Goal: Task Accomplishment & Management: Manage account settings

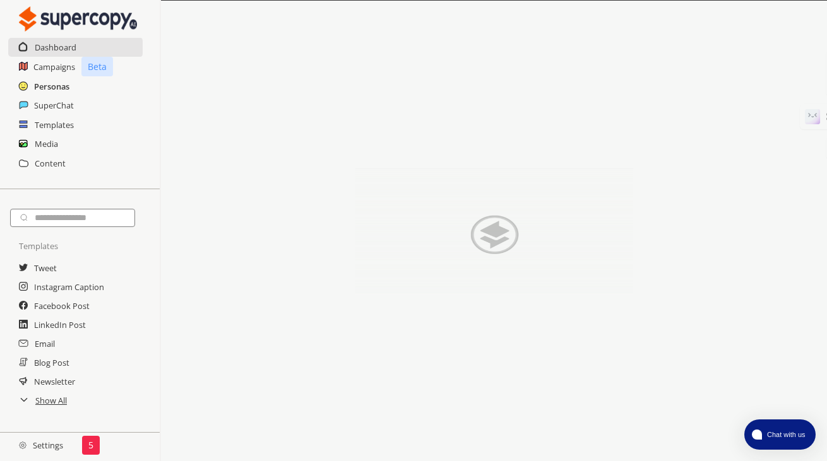
click at [49, 87] on h2 "Personas" at bounding box center [51, 86] width 35 height 19
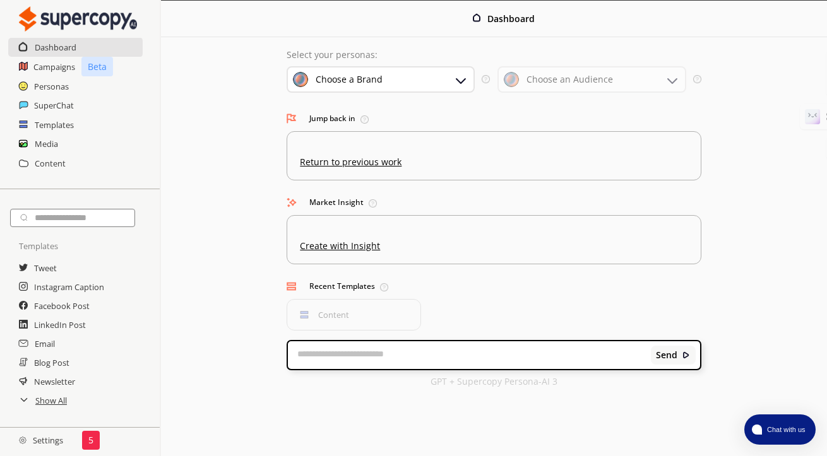
click at [438, 78] on div "Choose a Brand" at bounding box center [381, 79] width 188 height 27
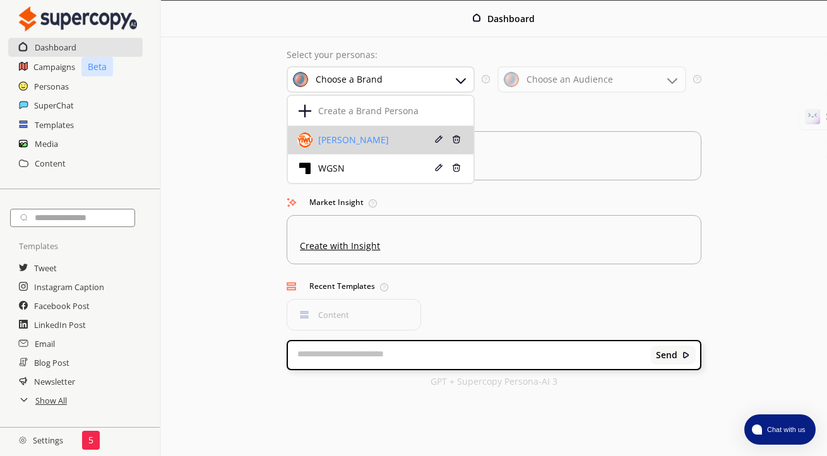
click at [359, 146] on div "[PERSON_NAME]" at bounding box center [364, 140] width 134 height 15
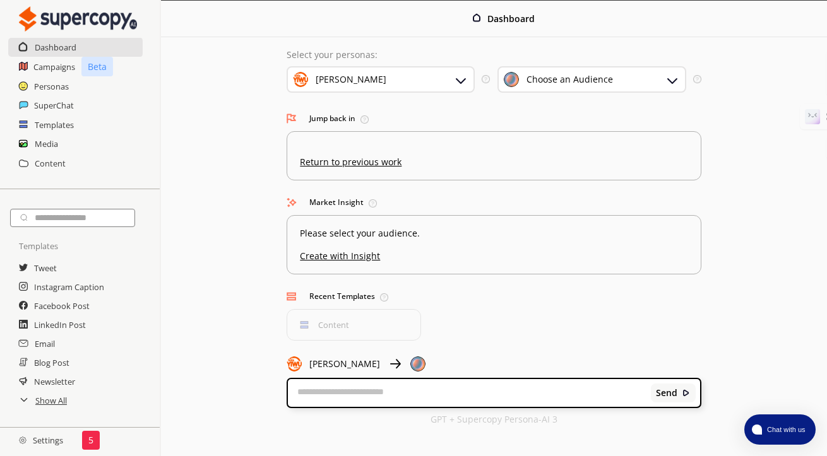
click at [39, 446] on h2 "Settings" at bounding box center [41, 440] width 82 height 25
click at [93, 444] on div "5" at bounding box center [91, 440] width 18 height 19
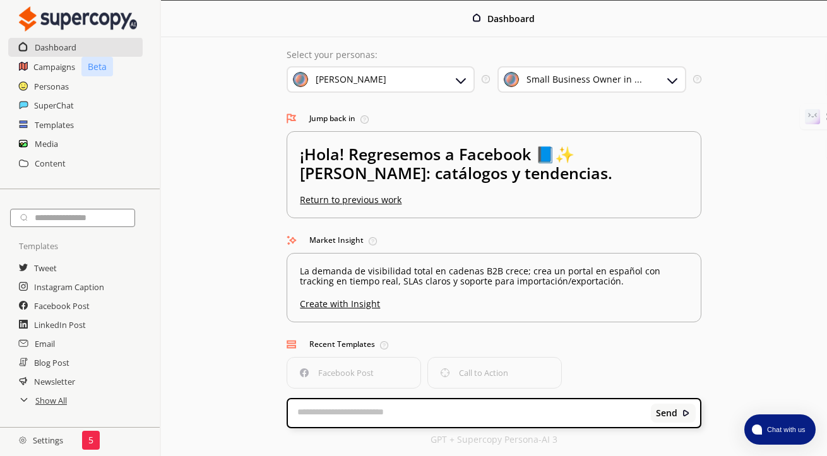
click at [39, 444] on h2 "Settings" at bounding box center [41, 440] width 82 height 25
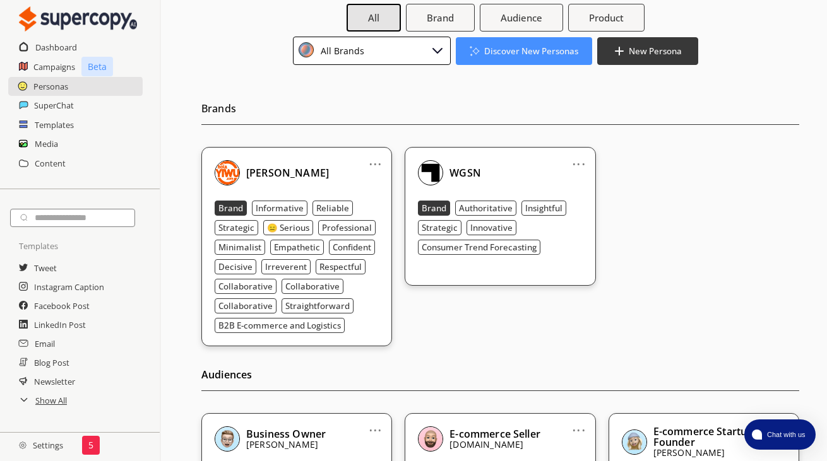
scroll to position [80, 0]
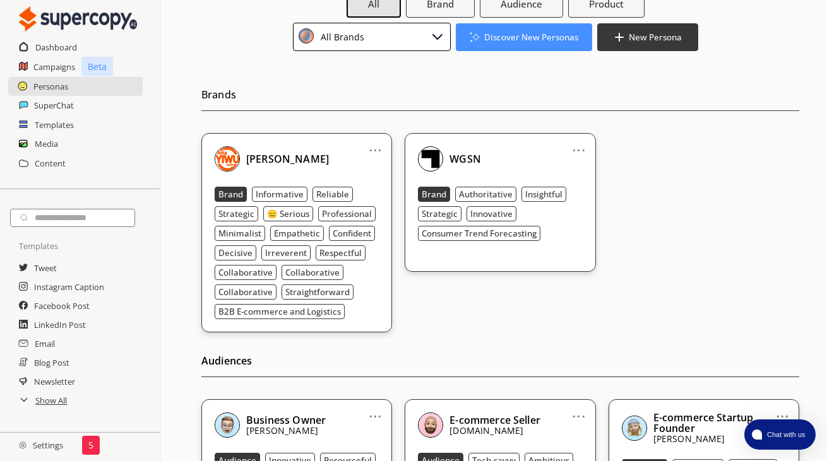
click at [376, 142] on link "..." at bounding box center [375, 145] width 13 height 10
click at [359, 169] on li "Edit" at bounding box center [359, 171] width 73 height 23
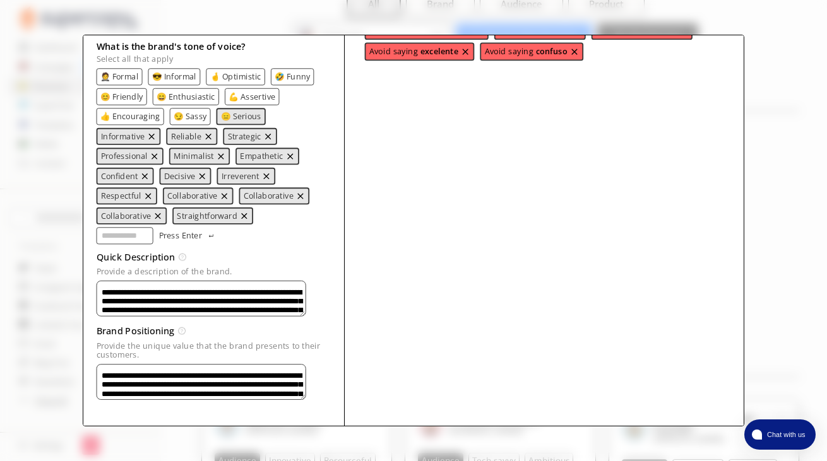
scroll to position [213, 0]
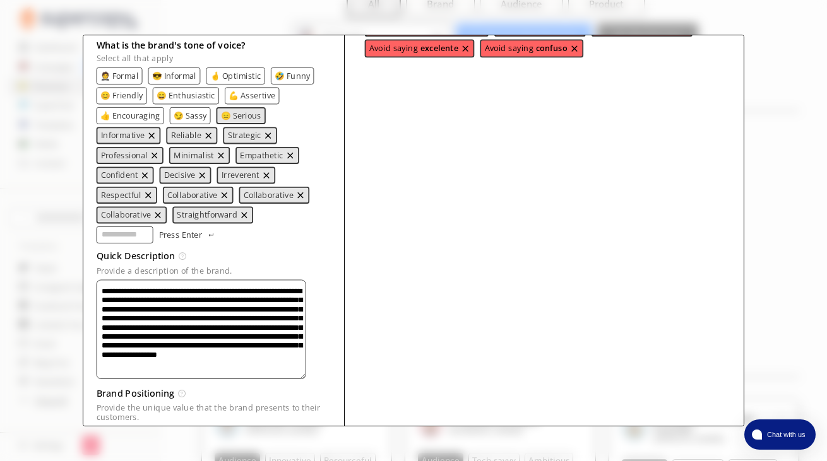
drag, startPoint x: 323, startPoint y: 299, endPoint x: 314, endPoint y: 369, distance: 70.7
click at [306, 369] on textarea "**********" at bounding box center [202, 329] width 210 height 99
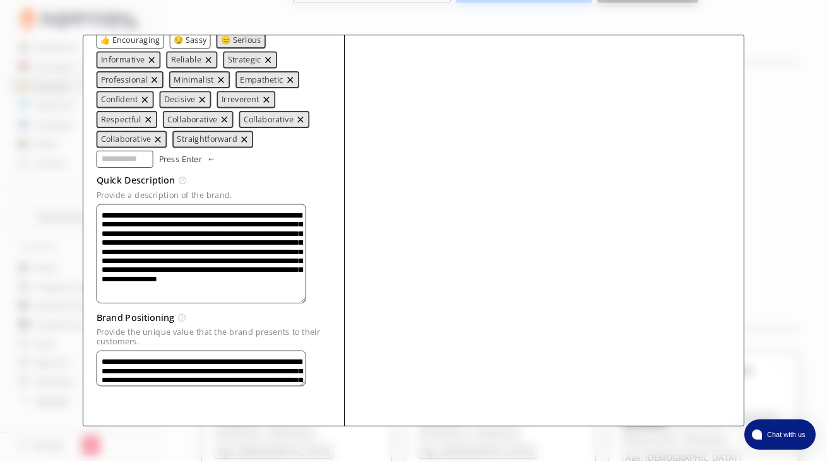
scroll to position [154, 0]
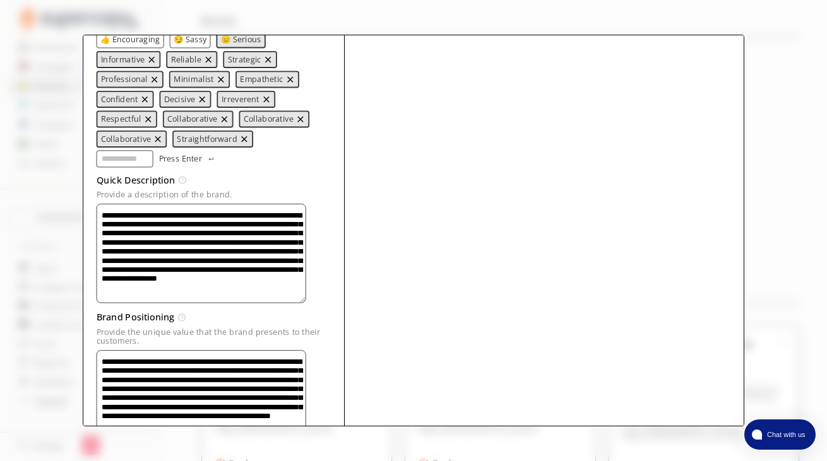
drag, startPoint x: 323, startPoint y: 378, endPoint x: 322, endPoint y: 446, distance: 68.2
click at [322, 447] on div "**********" at bounding box center [413, 230] width 827 height 461
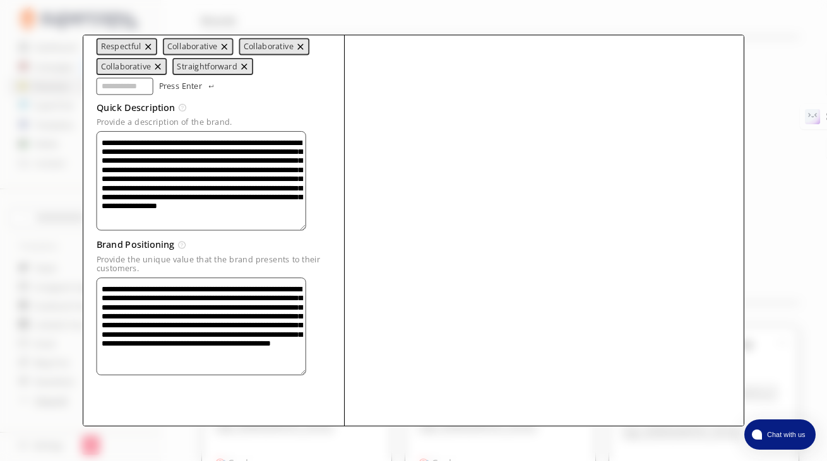
scroll to position [0, 0]
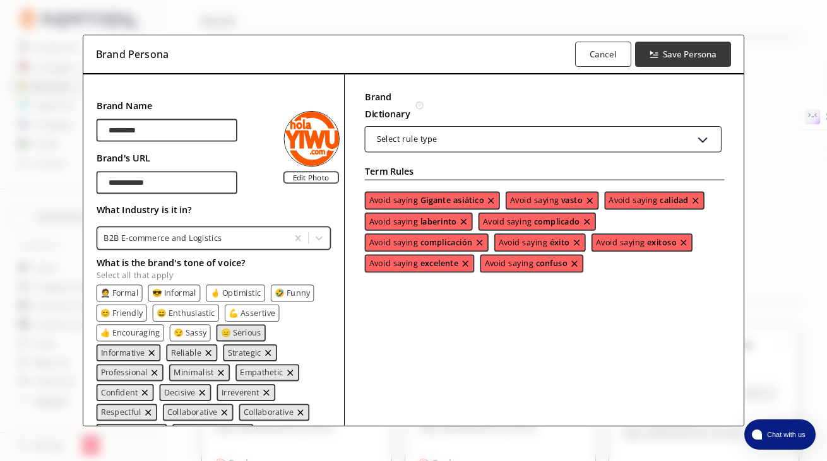
click at [761, 95] on div "**********" at bounding box center [413, 230] width 827 height 461
click at [602, 52] on b "Cancel" at bounding box center [602, 54] width 28 height 12
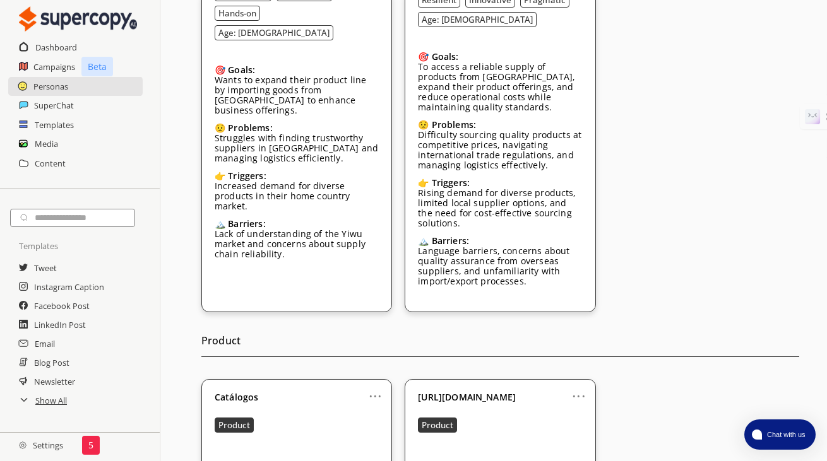
scroll to position [39, 0]
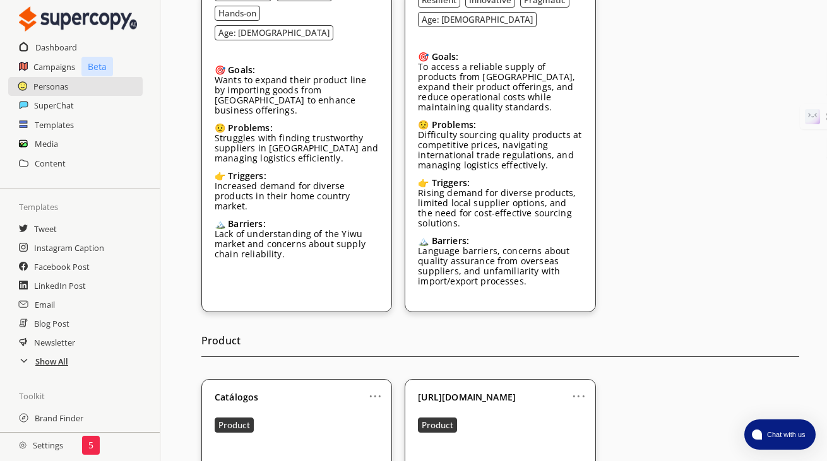
click at [40, 365] on h2 "Show All" at bounding box center [51, 361] width 33 height 19
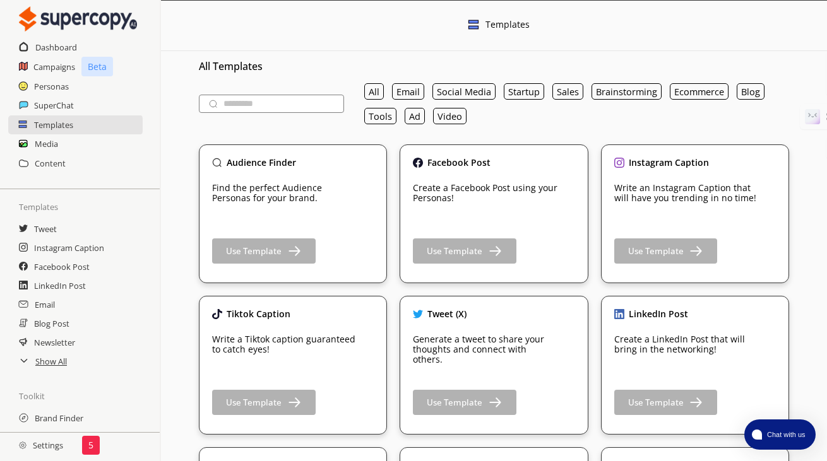
click at [280, 103] on input "text" at bounding box center [271, 104] width 145 height 18
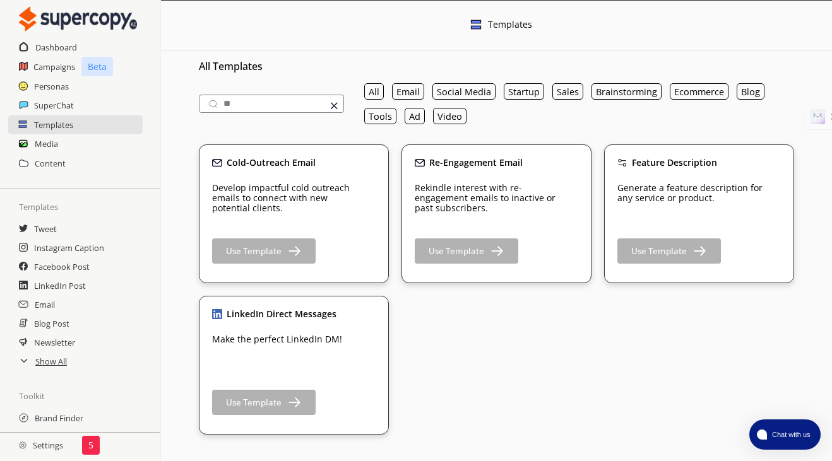
type input "*"
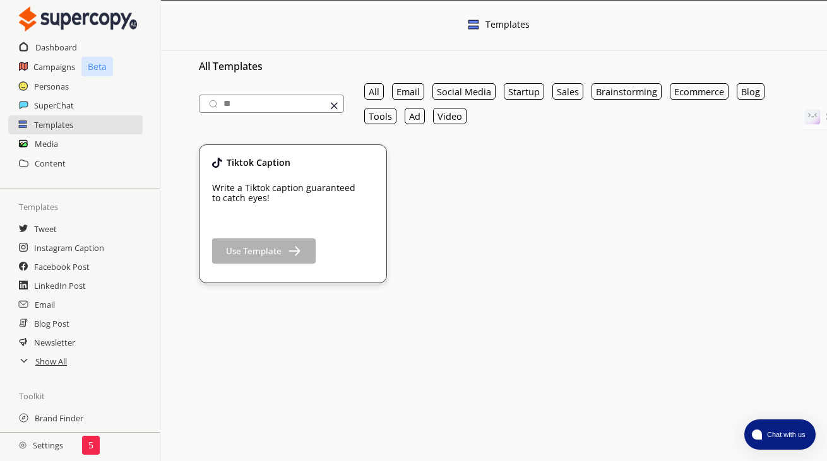
type input "*"
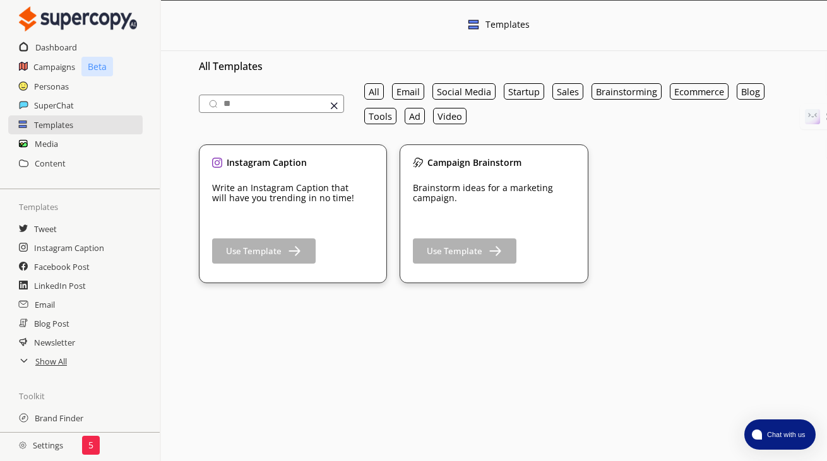
type input "*"
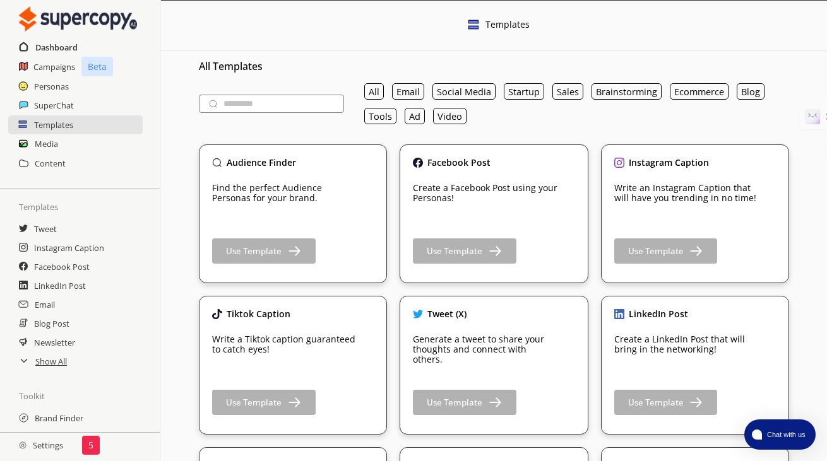
click at [62, 48] on h2 "Dashboard" at bounding box center [56, 47] width 42 height 19
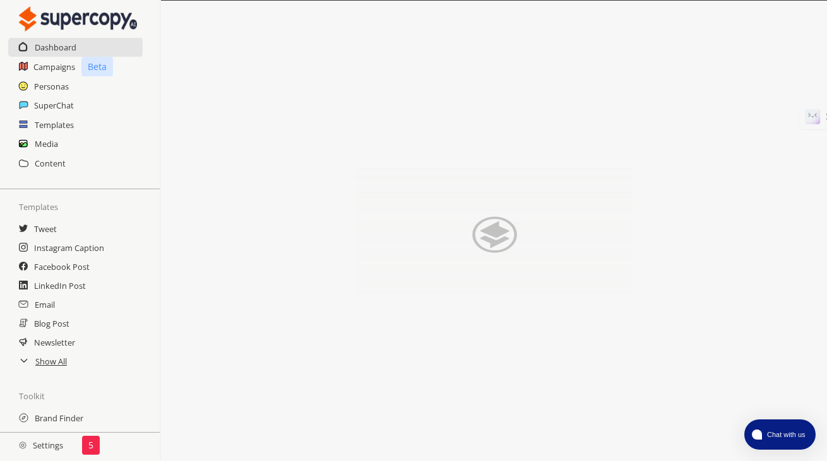
click at [34, 448] on h2 "Settings" at bounding box center [41, 445] width 82 height 25
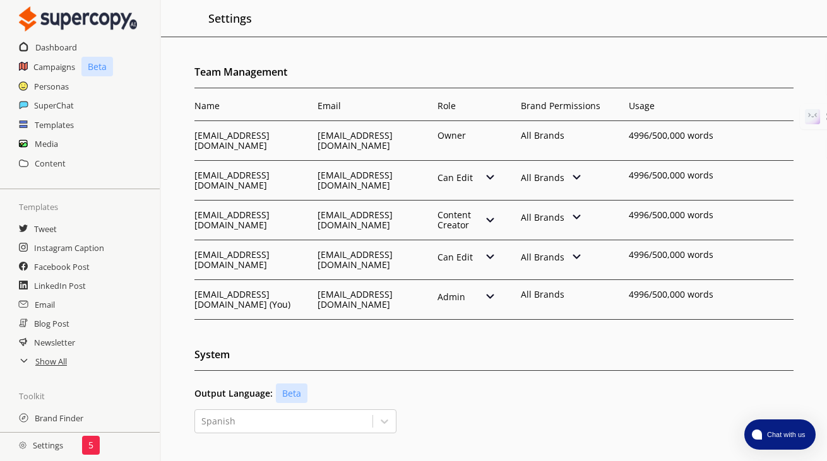
click at [20, 447] on img at bounding box center [23, 446] width 8 height 8
click at [61, 58] on h2 "Campaigns" at bounding box center [54, 66] width 42 height 19
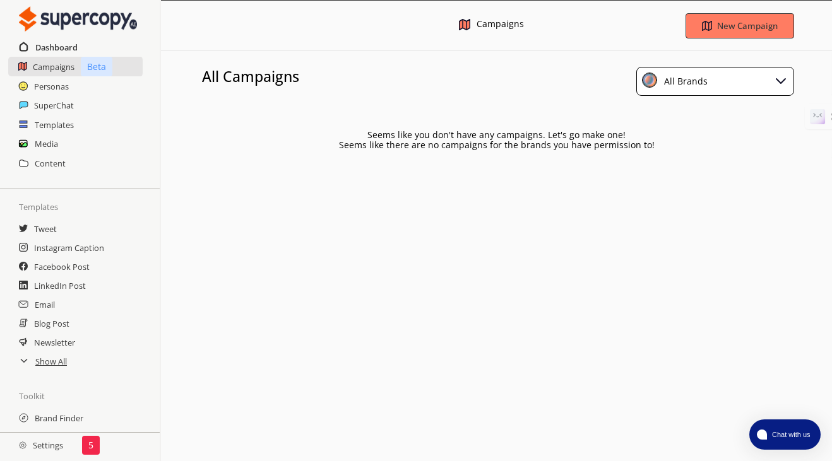
click at [61, 40] on h2 "Dashboard" at bounding box center [56, 47] width 42 height 19
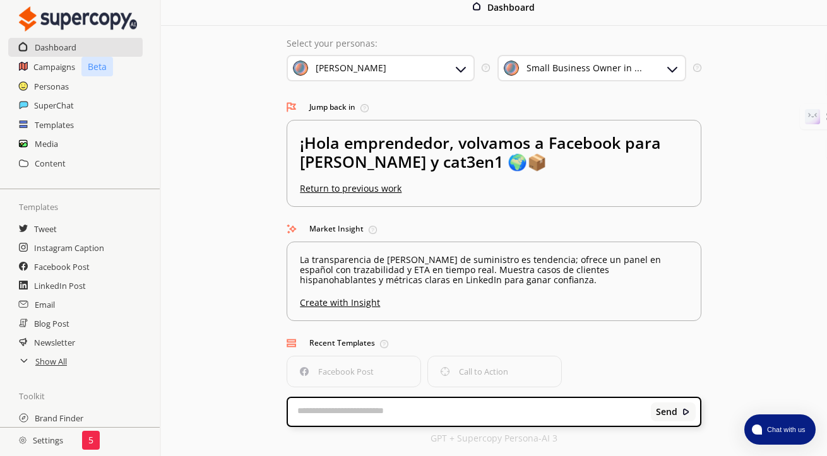
scroll to position [0, 3]
